Goal: Navigation & Orientation: Find specific page/section

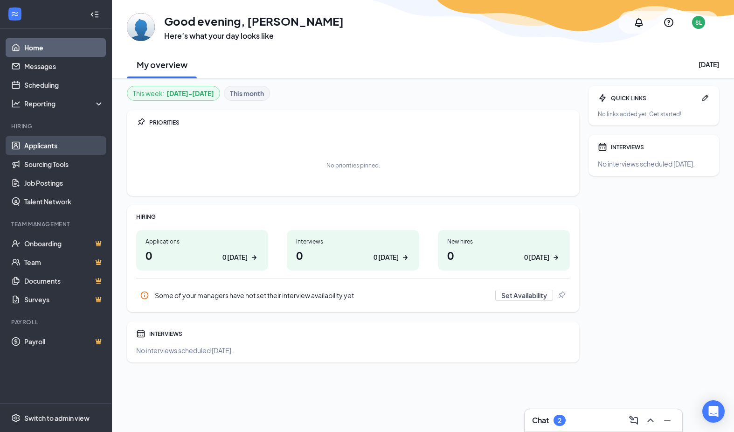
click at [53, 140] on link "Applicants" at bounding box center [64, 145] width 80 height 19
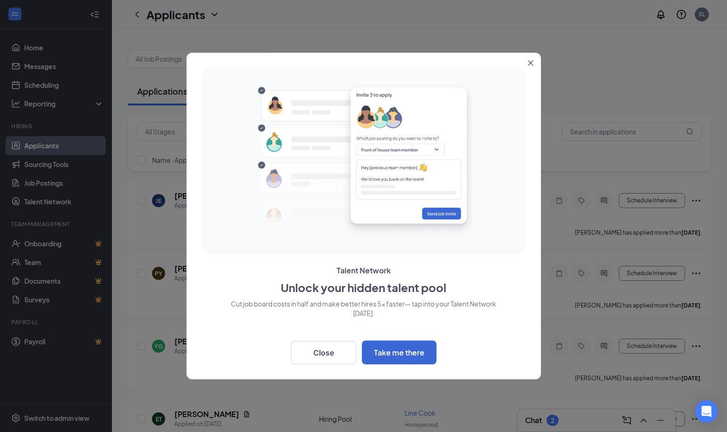
click at [537, 62] on button "Close" at bounding box center [532, 61] width 17 height 17
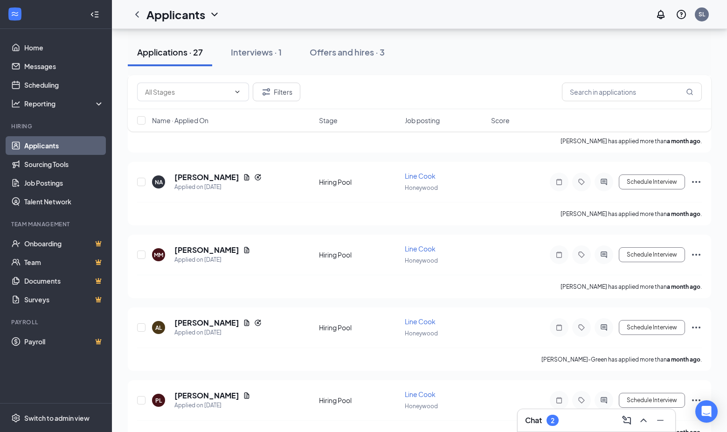
scroll to position [1716, 0]
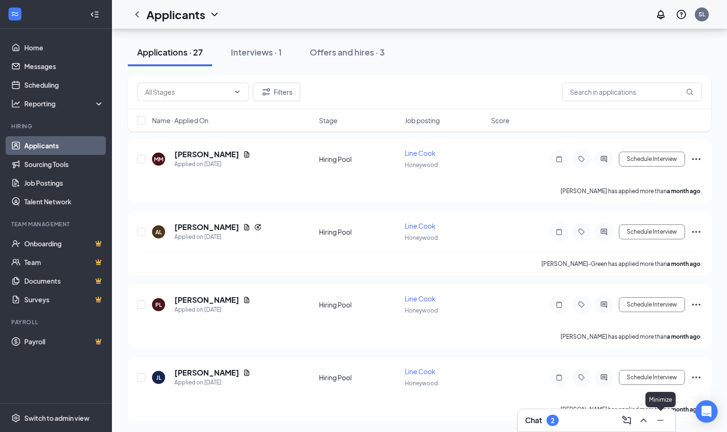
click at [654, 416] on button at bounding box center [660, 420] width 15 height 15
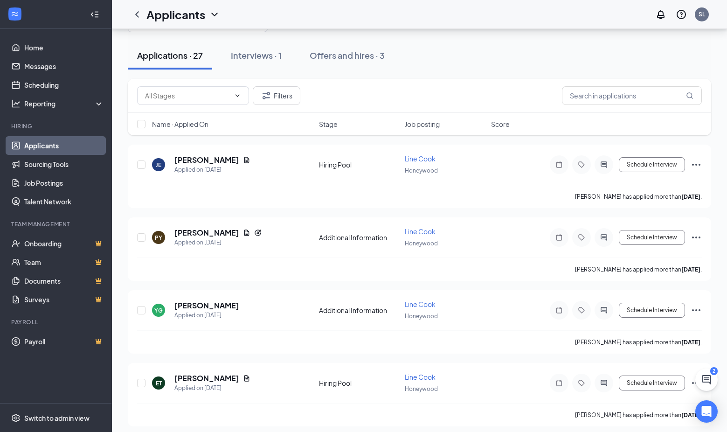
scroll to position [0, 0]
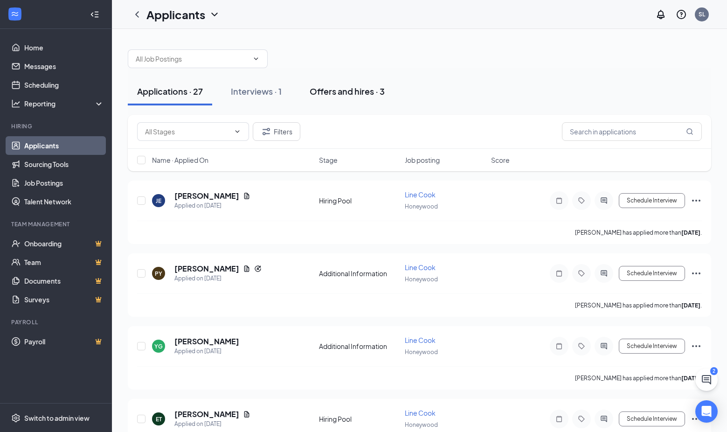
click at [352, 93] on div "Offers and hires · 3" at bounding box center [347, 91] width 75 height 12
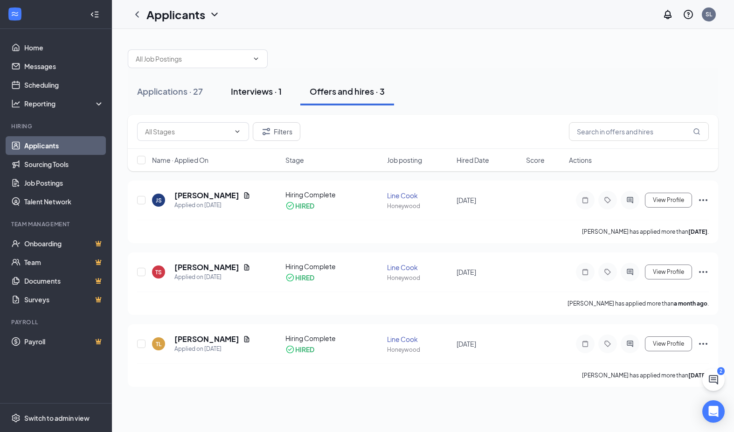
click at [259, 93] on div "Interviews · 1" at bounding box center [256, 91] width 51 height 12
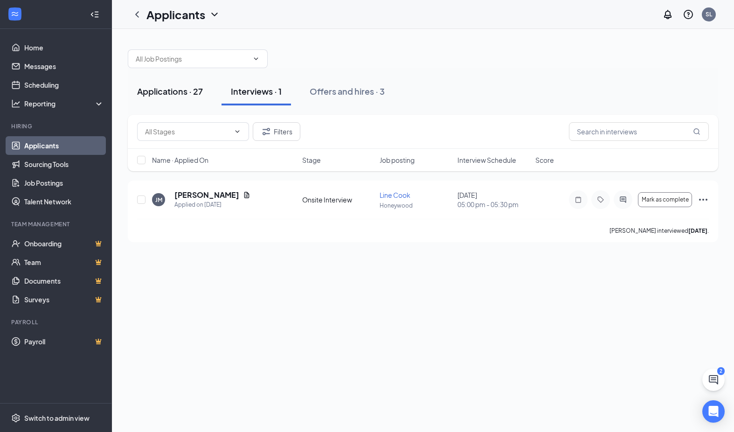
click at [178, 89] on div "Applications · 27" at bounding box center [170, 91] width 66 height 12
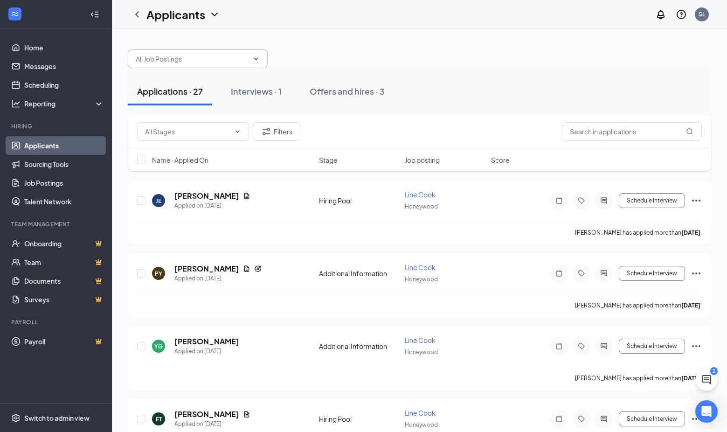
click at [251, 57] on span at bounding box center [255, 58] width 9 height 7
